Goal: Task Accomplishment & Management: Use online tool/utility

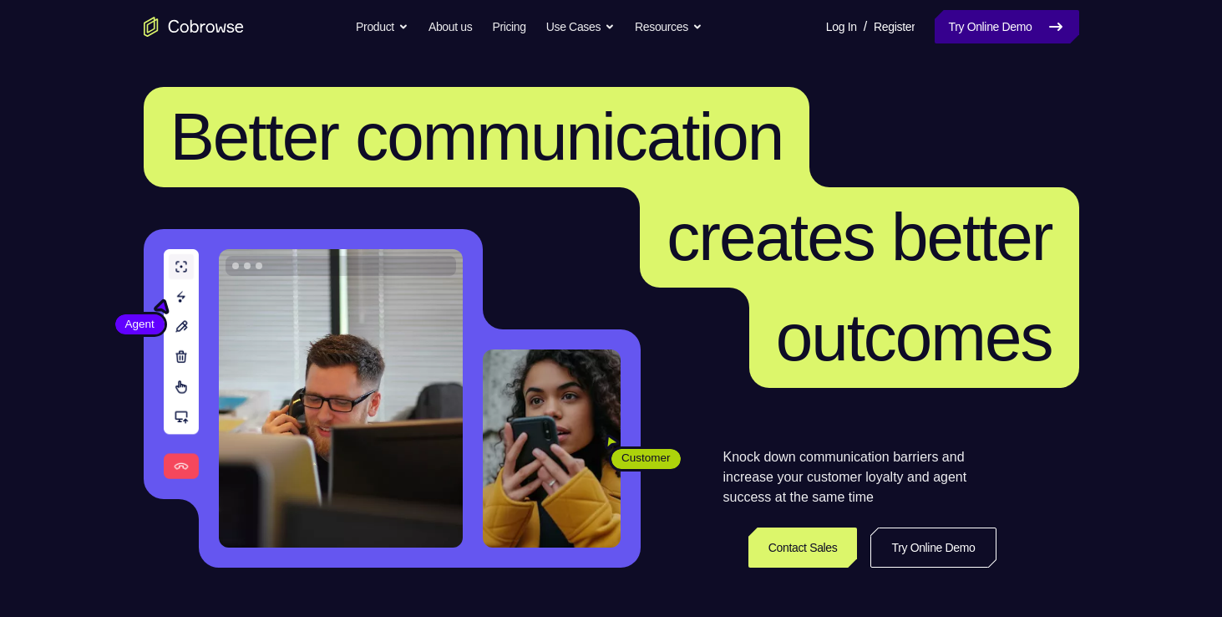
click at [958, 23] on link "Try Online Demo" at bounding box center [1007, 26] width 144 height 33
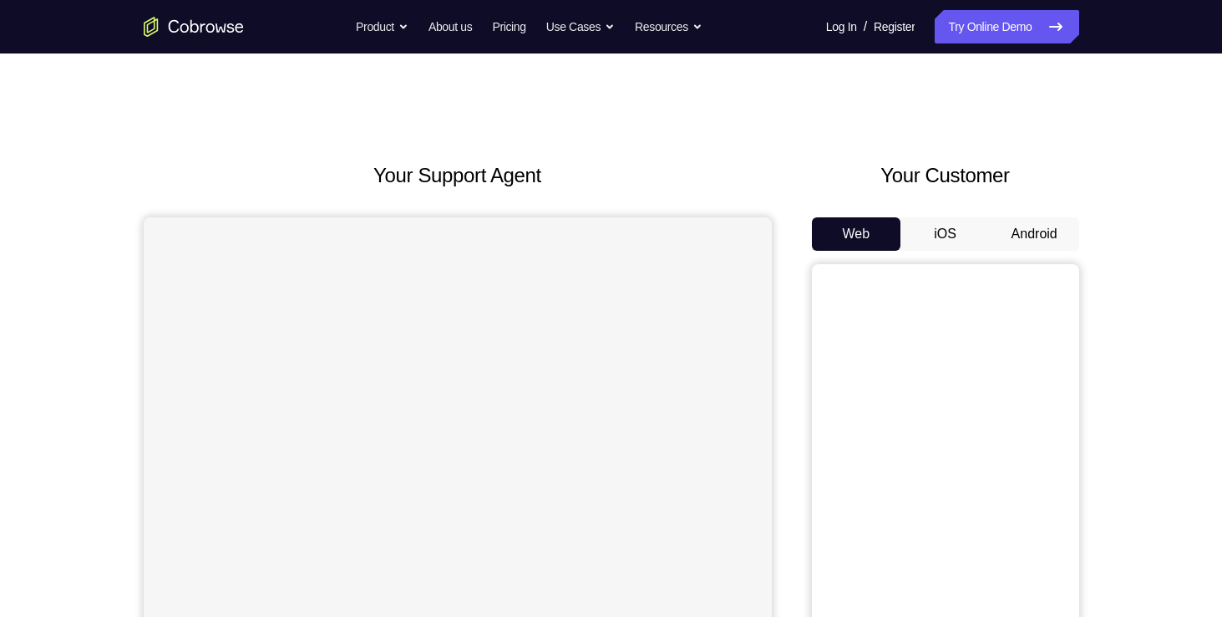
click at [1001, 226] on button "Android" at bounding box center [1034, 233] width 89 height 33
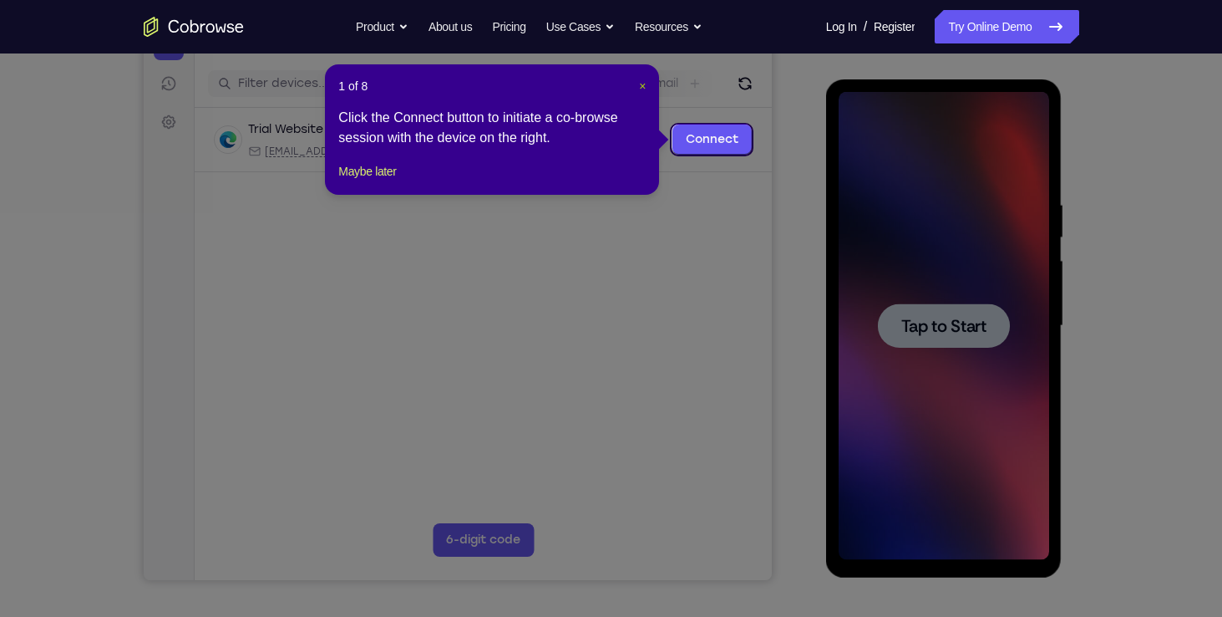
click at [642, 81] on span "×" at bounding box center [642, 85] width 7 height 13
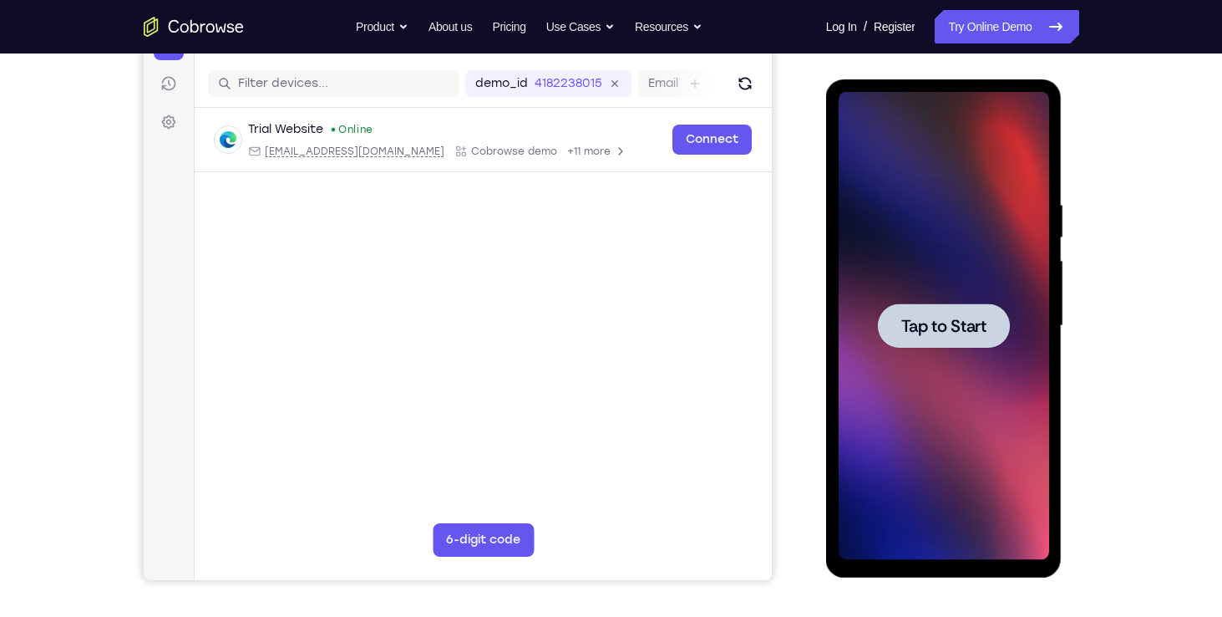
click at [927, 312] on div at bounding box center [944, 325] width 132 height 44
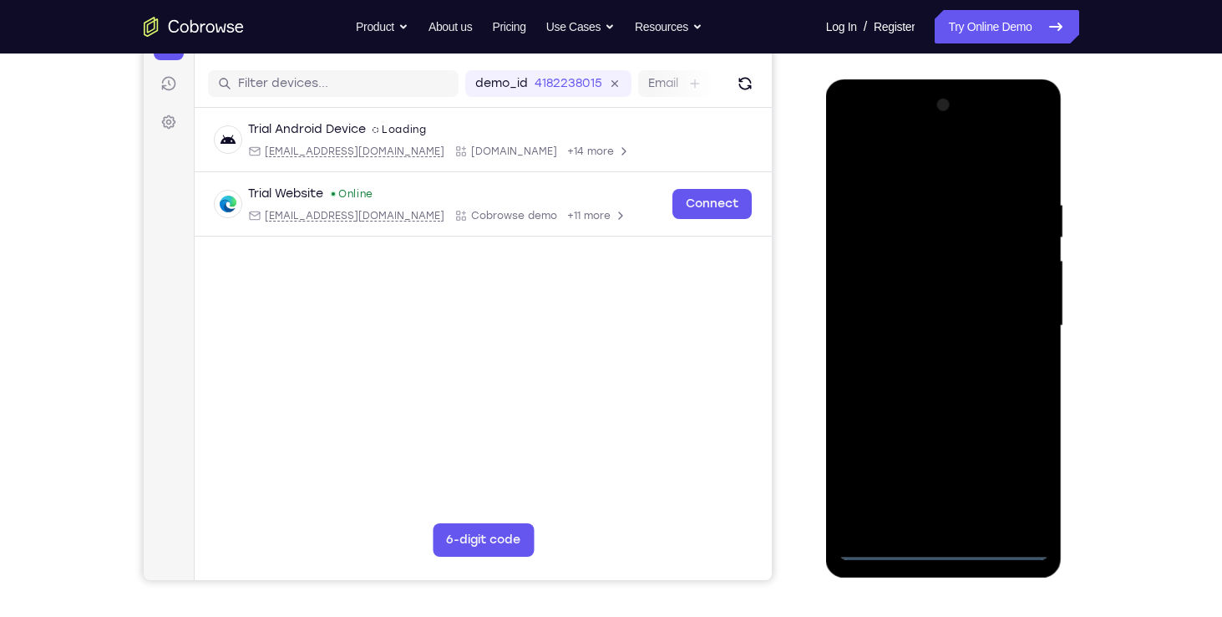
click at [931, 543] on div at bounding box center [944, 326] width 211 height 468
click at [1020, 468] on div at bounding box center [944, 326] width 211 height 468
click at [899, 152] on div at bounding box center [944, 326] width 211 height 468
click at [873, 226] on div at bounding box center [944, 326] width 211 height 468
click at [923, 303] on div at bounding box center [944, 326] width 211 height 468
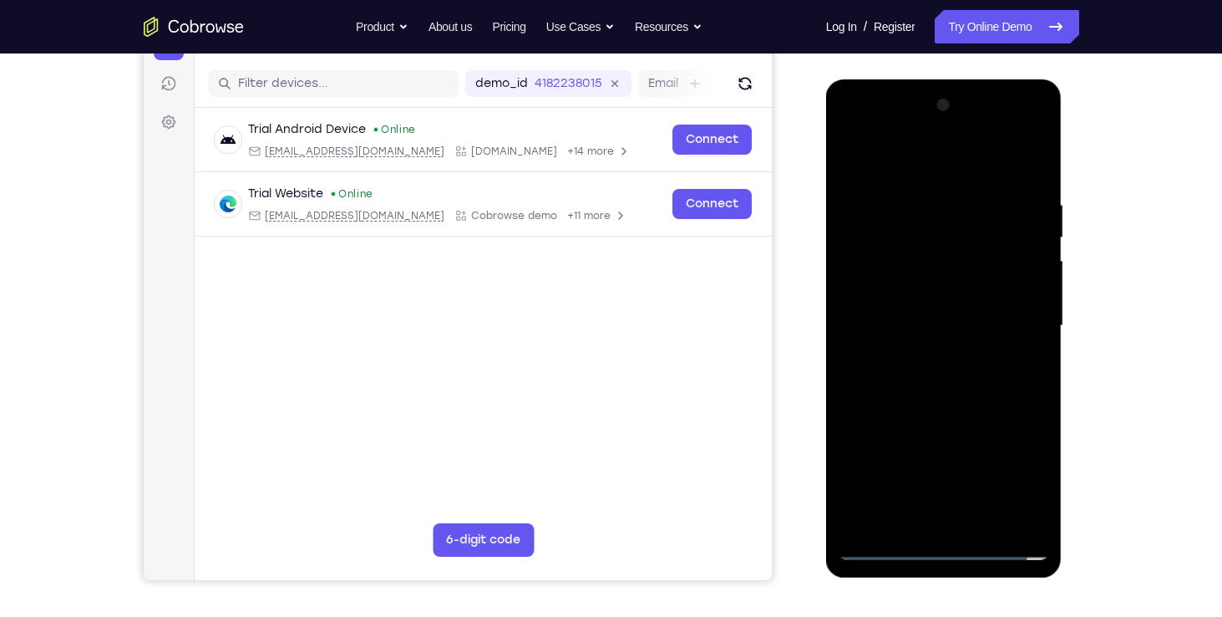
click at [923, 303] on div at bounding box center [944, 326] width 211 height 468
click at [876, 552] on div at bounding box center [944, 326] width 211 height 468
click at [873, 274] on div at bounding box center [944, 326] width 211 height 468
click at [952, 319] on div at bounding box center [944, 326] width 211 height 468
click at [915, 302] on div at bounding box center [944, 326] width 211 height 468
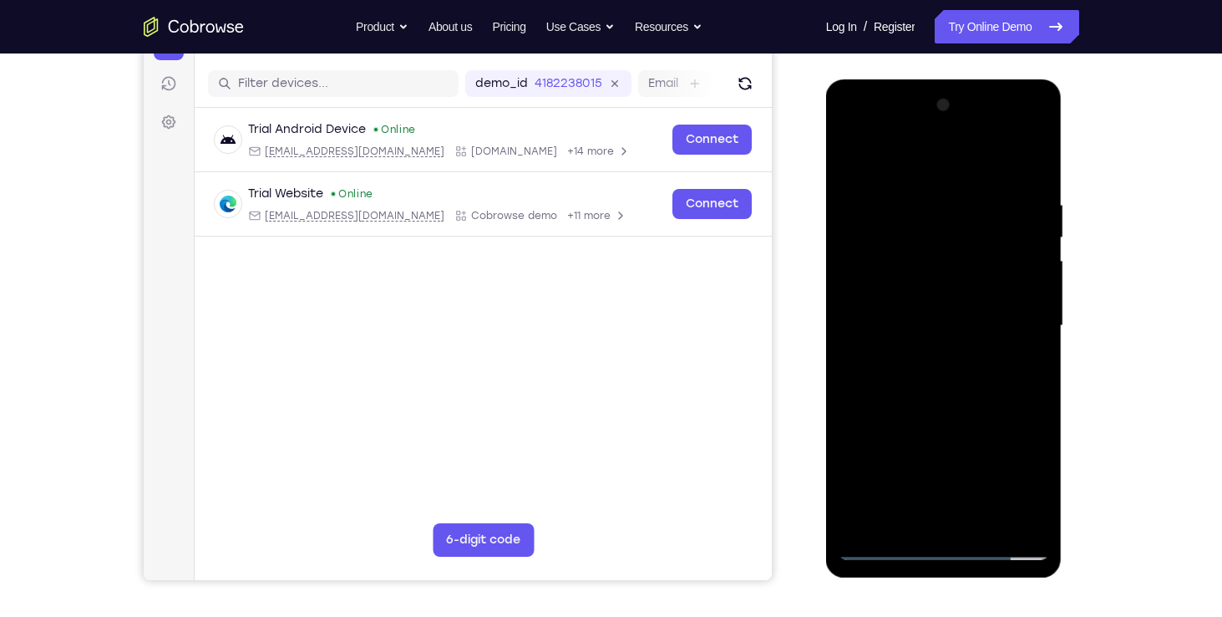
click at [1034, 307] on div at bounding box center [944, 326] width 211 height 468
click at [911, 342] on div at bounding box center [944, 326] width 211 height 468
click at [908, 371] on div at bounding box center [944, 326] width 211 height 468
click at [949, 346] on div at bounding box center [944, 326] width 211 height 468
click at [947, 376] on div at bounding box center [944, 326] width 211 height 468
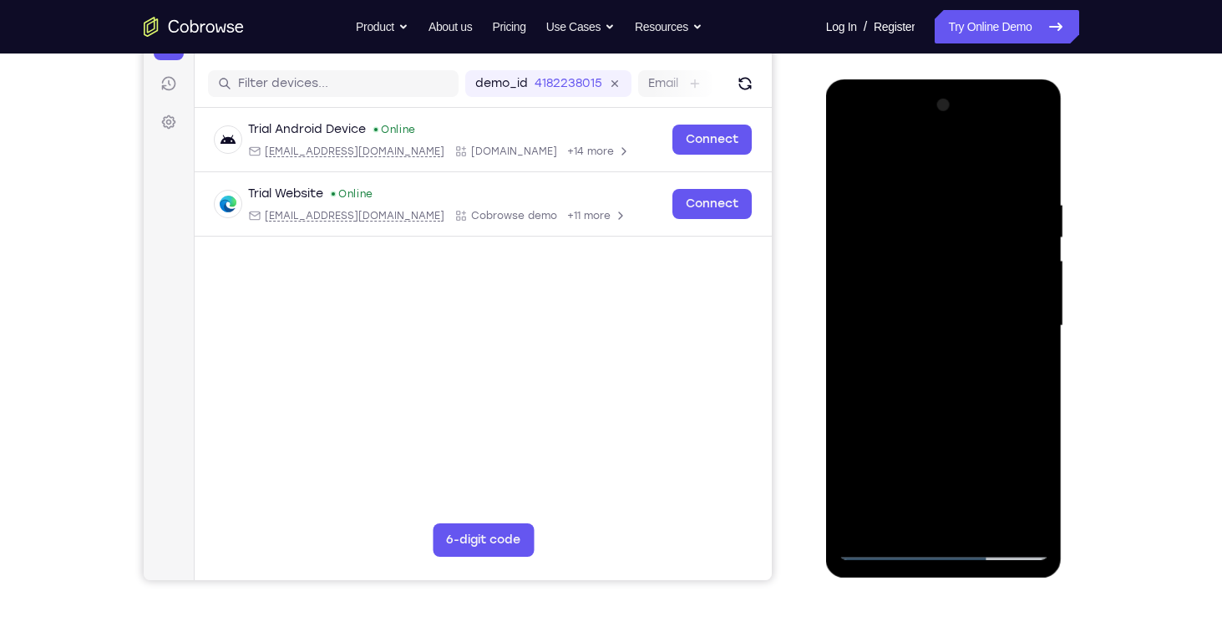
click at [903, 318] on div at bounding box center [944, 326] width 211 height 468
click at [934, 349] on div at bounding box center [944, 326] width 211 height 468
click at [943, 363] on div at bounding box center [944, 326] width 211 height 468
click at [913, 312] on div at bounding box center [944, 326] width 211 height 468
click at [914, 352] on div at bounding box center [944, 326] width 211 height 468
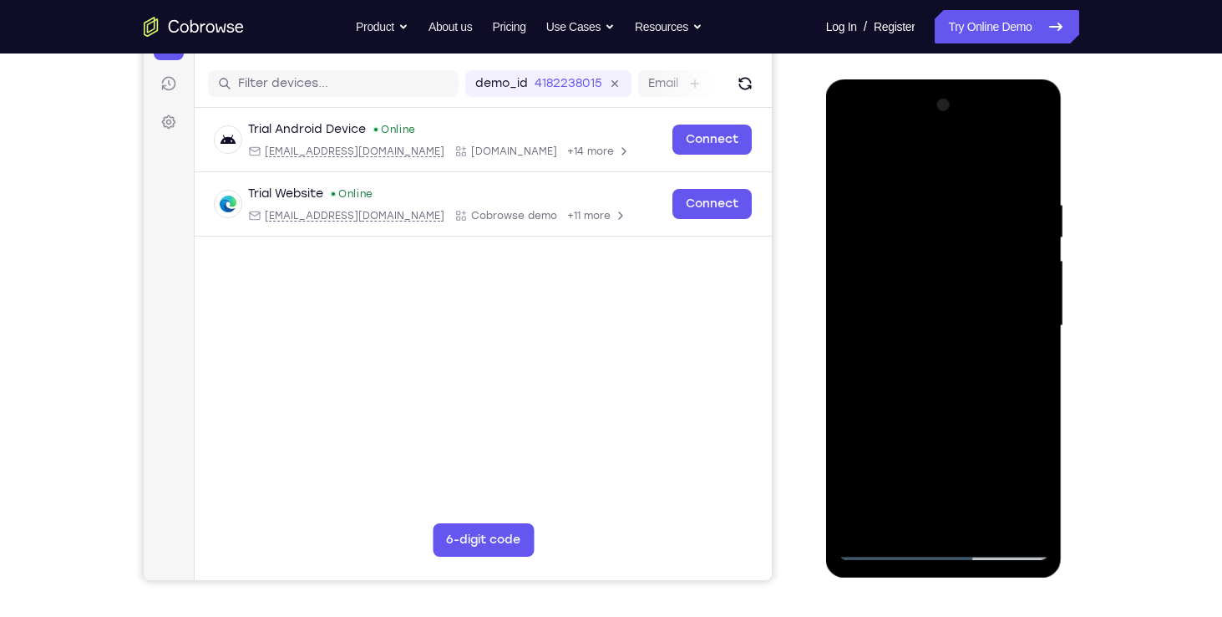
click at [931, 361] on div at bounding box center [944, 326] width 211 height 468
click at [854, 126] on div at bounding box center [944, 326] width 211 height 468
click at [934, 239] on div at bounding box center [944, 326] width 211 height 468
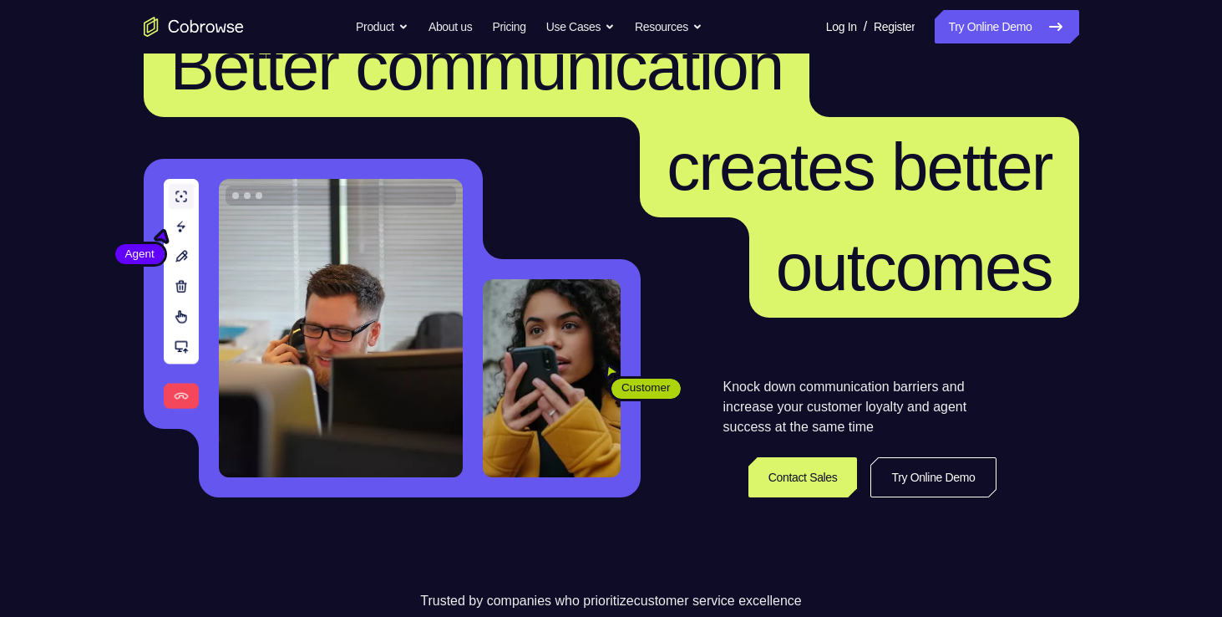
scroll to position [79, 0]
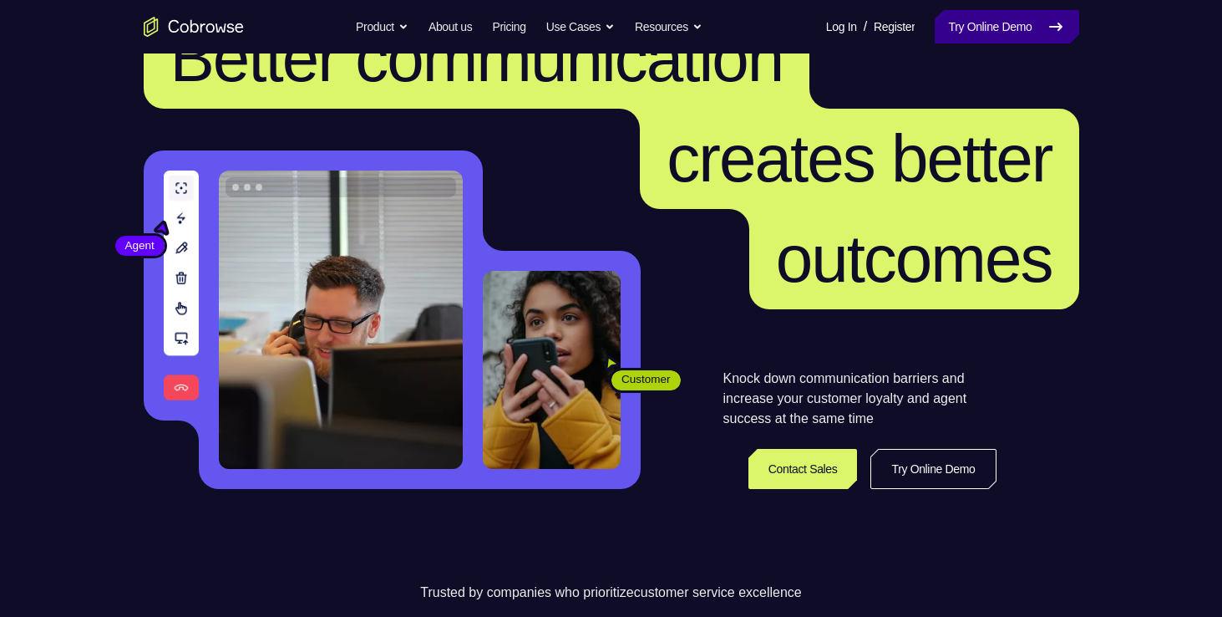
click at [991, 23] on link "Try Online Demo" at bounding box center [1007, 26] width 144 height 33
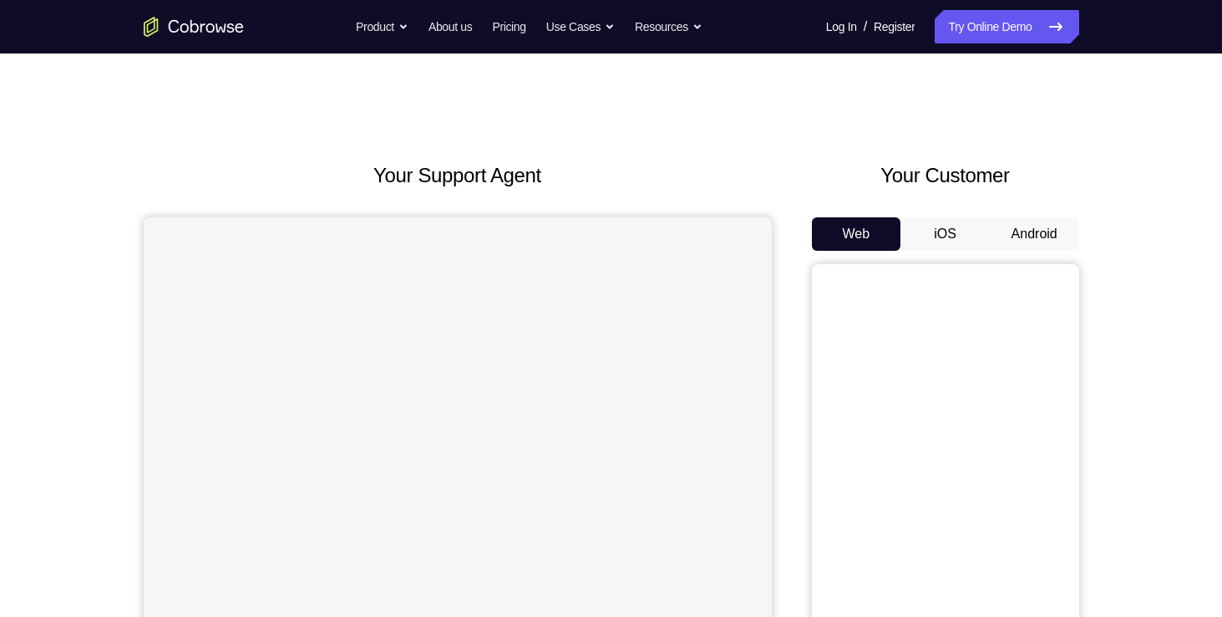
scroll to position [107, 0]
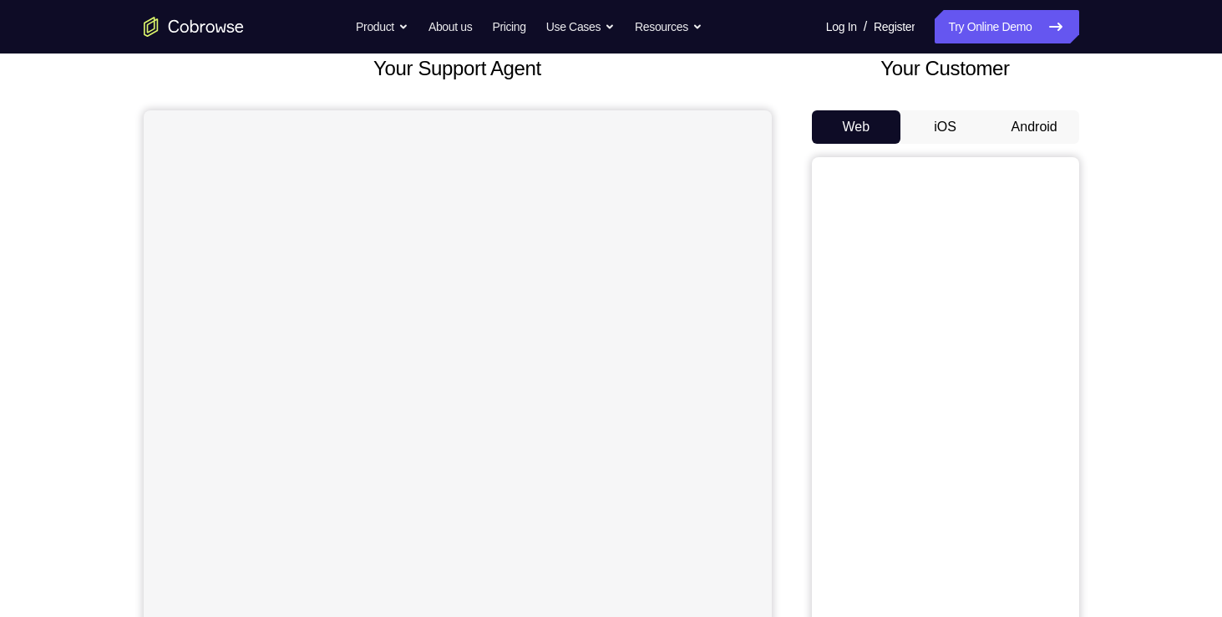
click at [1048, 125] on button "Android" at bounding box center [1034, 126] width 89 height 33
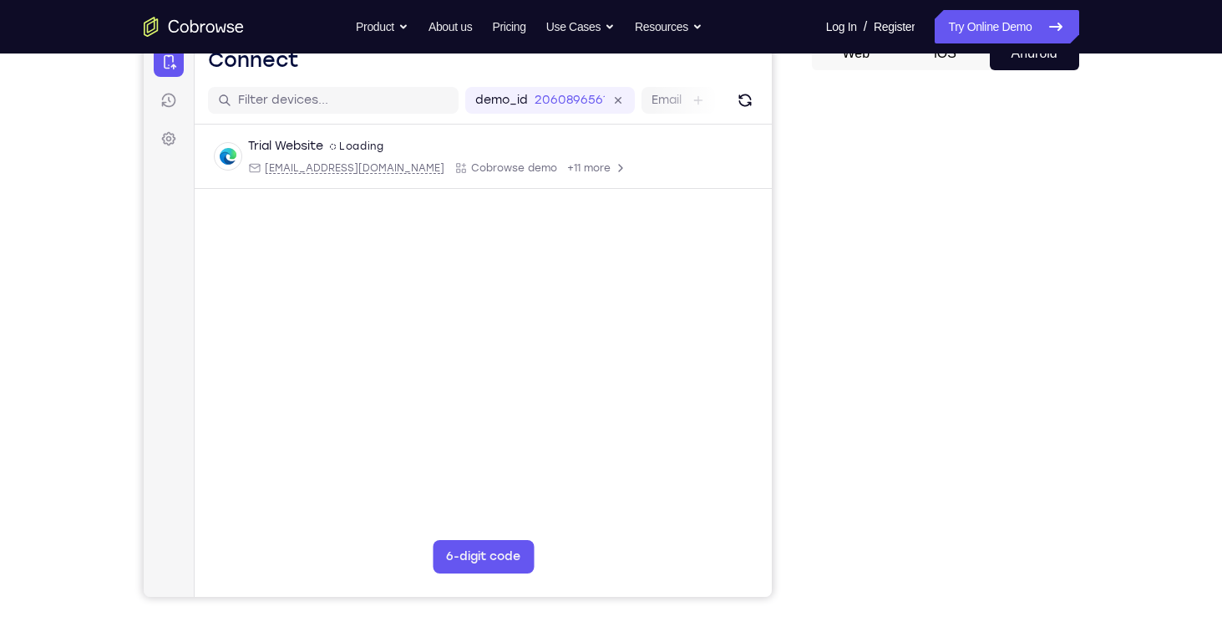
scroll to position [192, 0]
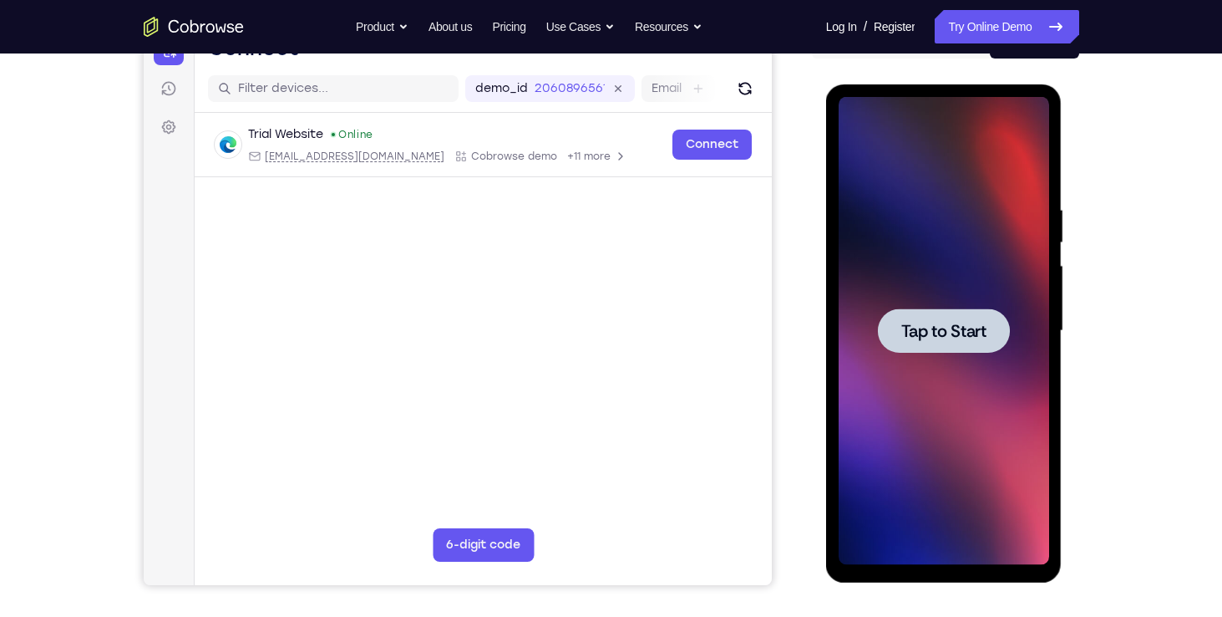
click at [932, 313] on div at bounding box center [944, 330] width 132 height 44
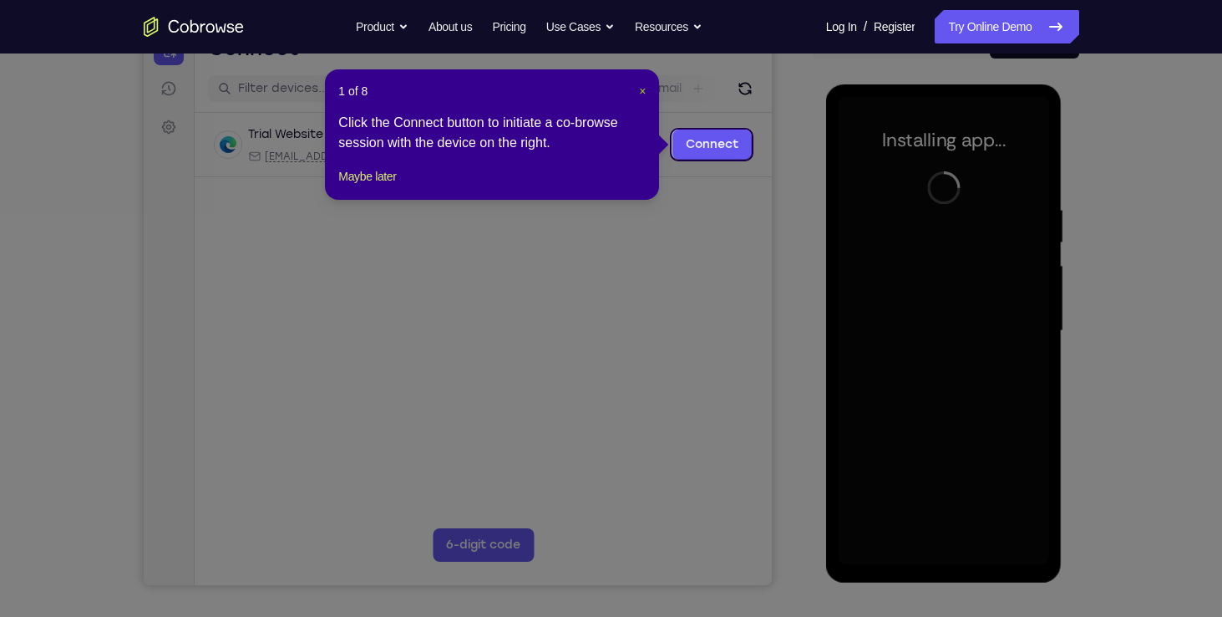
click at [643, 85] on span "×" at bounding box center [642, 90] width 7 height 13
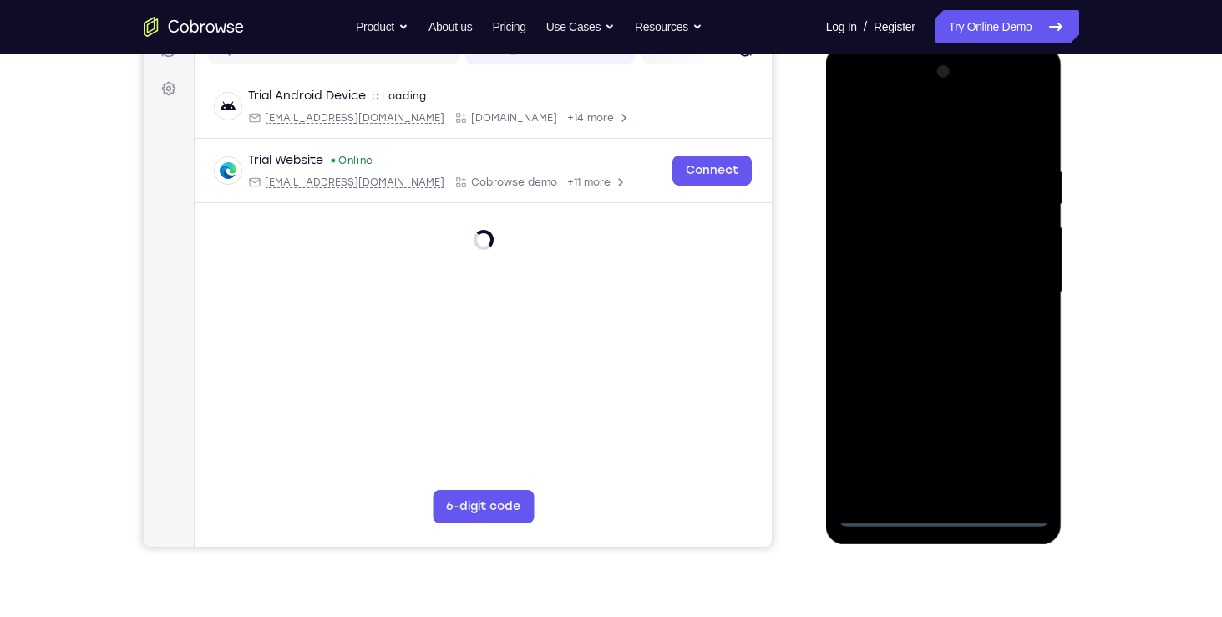
scroll to position [230, 0]
click at [885, 514] on div at bounding box center [944, 293] width 211 height 468
click at [890, 507] on div at bounding box center [944, 293] width 211 height 468
click at [947, 507] on div at bounding box center [944, 293] width 211 height 468
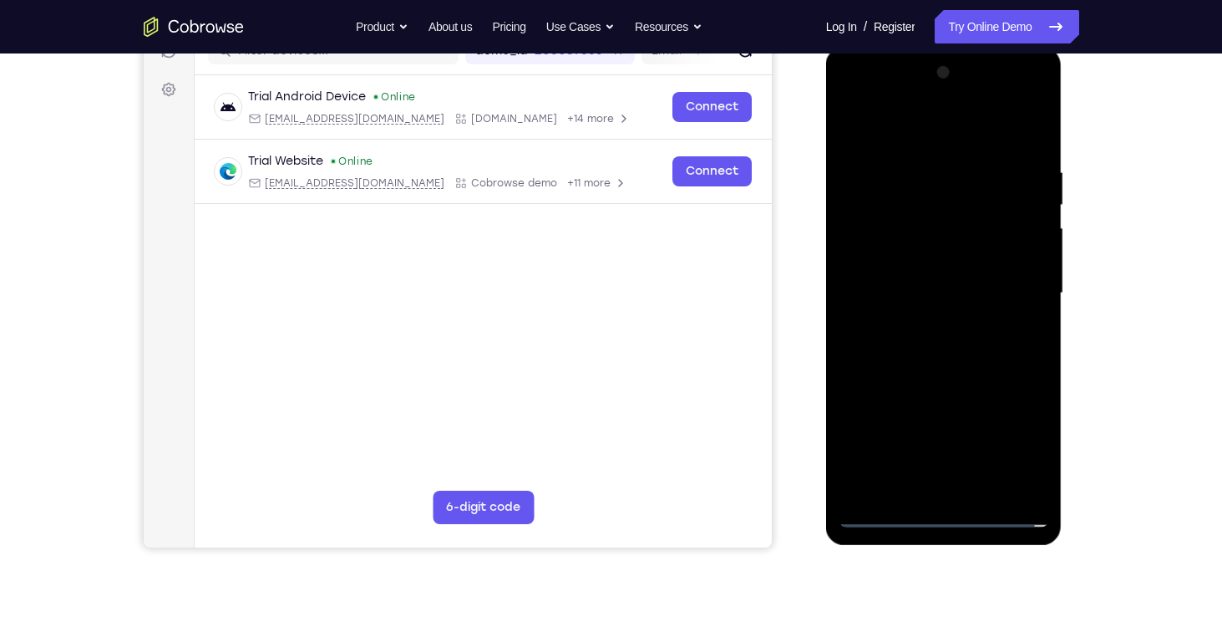
click at [947, 507] on div at bounding box center [944, 293] width 211 height 468
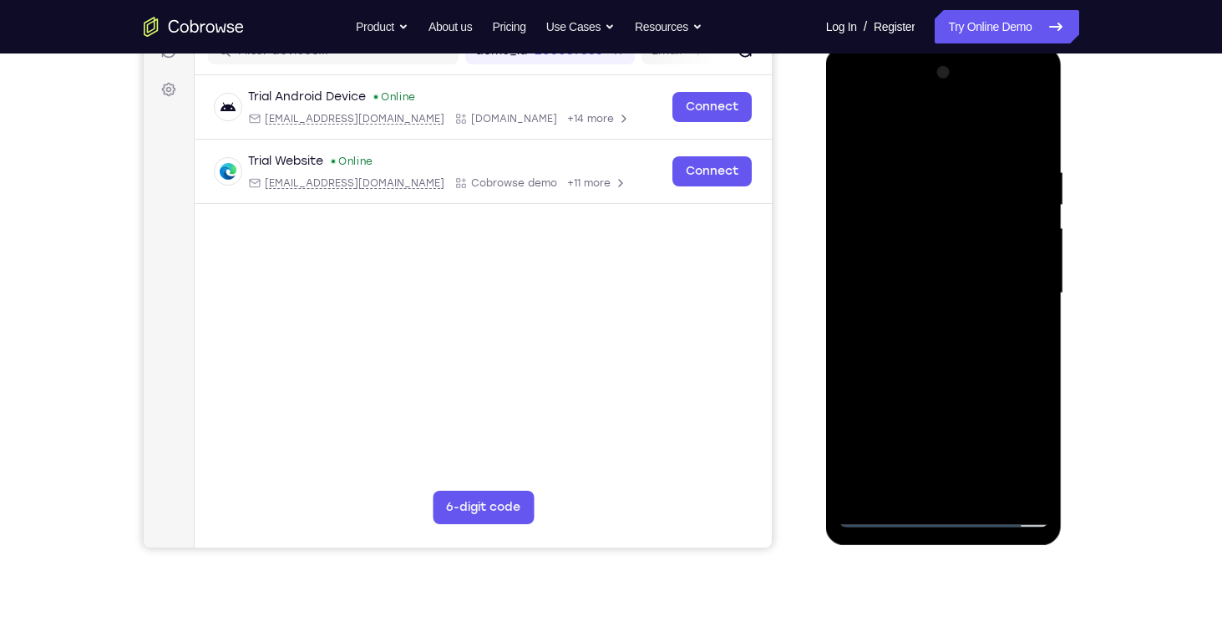
click at [932, 516] on div at bounding box center [944, 293] width 211 height 468
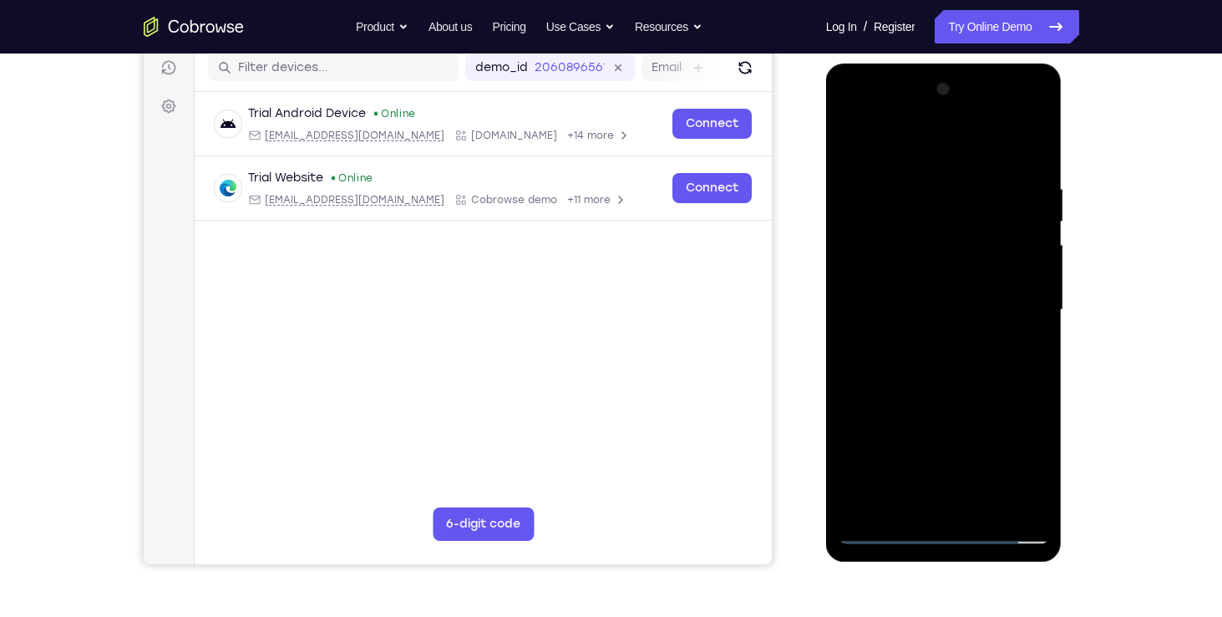
scroll to position [212, 0]
click at [1025, 456] on div at bounding box center [944, 311] width 211 height 468
click at [993, 147] on div at bounding box center [944, 311] width 211 height 468
click at [946, 221] on div at bounding box center [944, 311] width 211 height 468
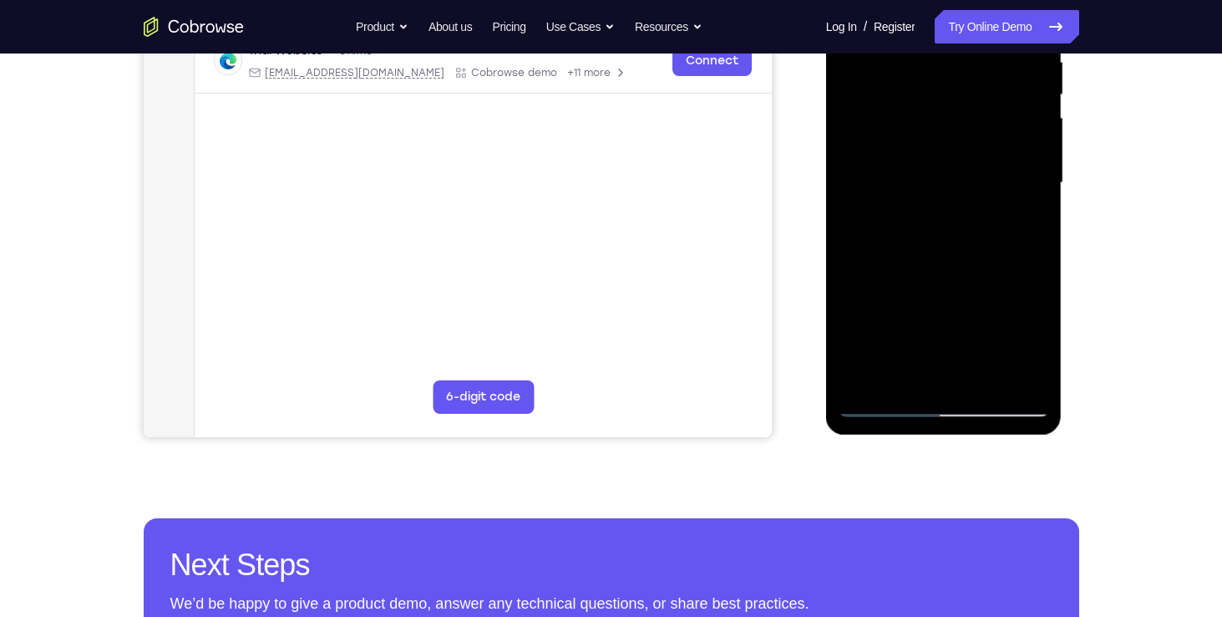
scroll to position [370, 0]
